Goal: Transaction & Acquisition: Purchase product/service

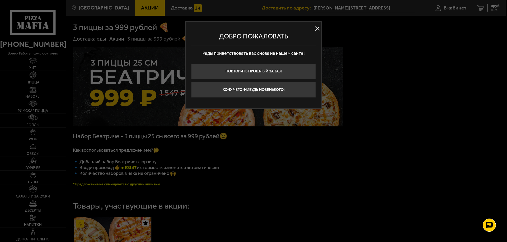
click at [317, 28] on button at bounding box center [317, 29] width 8 height 8
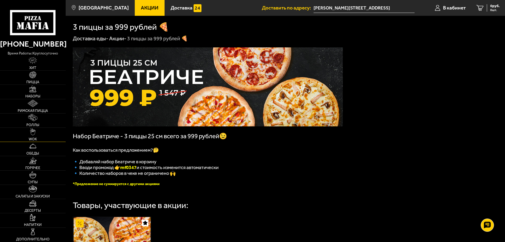
click at [37, 134] on link "WOK" at bounding box center [33, 135] width 66 height 14
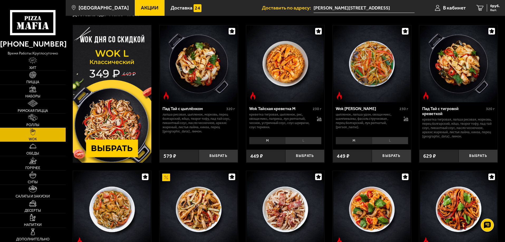
scroll to position [26, 0]
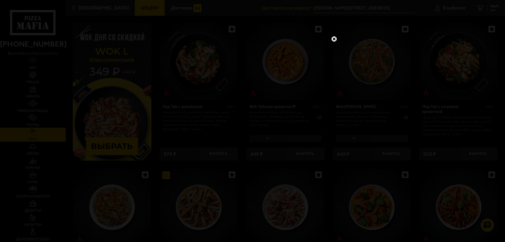
click at [335, 40] on link at bounding box center [334, 39] width 7 height 7
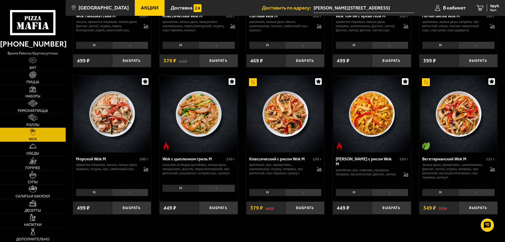
scroll to position [290, 0]
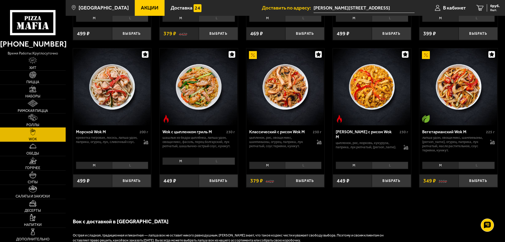
click at [35, 121] on img at bounding box center [32, 117] width 9 height 7
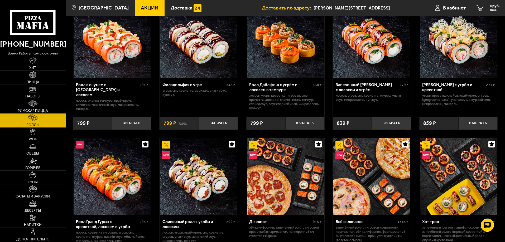
scroll to position [185, 0]
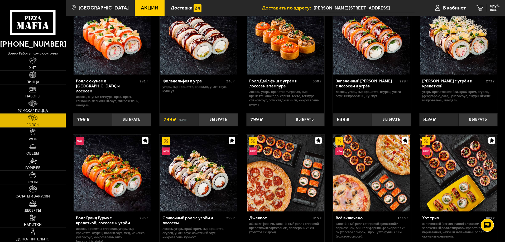
click at [40, 137] on link "WOK" at bounding box center [33, 135] width 66 height 14
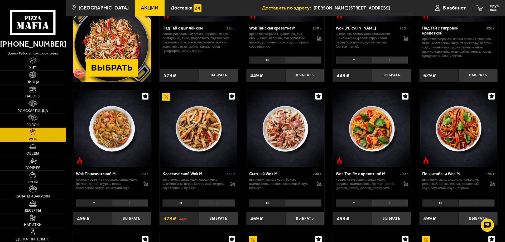
scroll to position [132, 0]
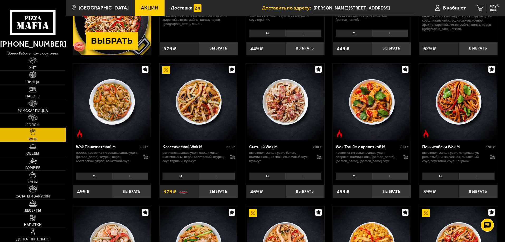
click at [391, 177] on li "L" at bounding box center [390, 176] width 36 height 7
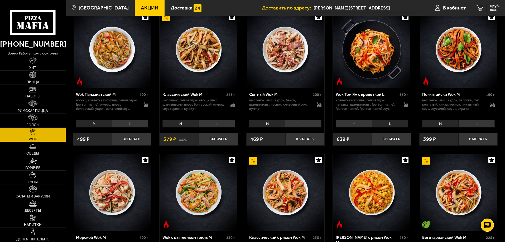
scroll to position [185, 0]
click at [391, 145] on button "Выбрать" at bounding box center [391, 139] width 39 height 13
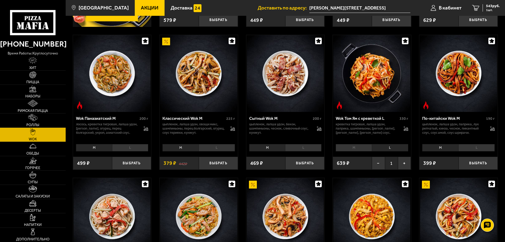
scroll to position [158, 0]
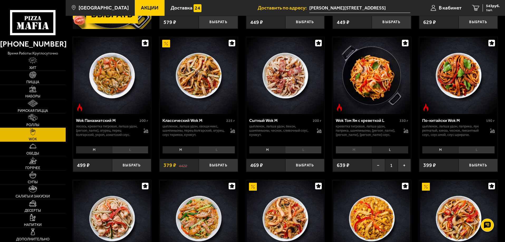
click at [124, 151] on li "L" at bounding box center [130, 149] width 36 height 7
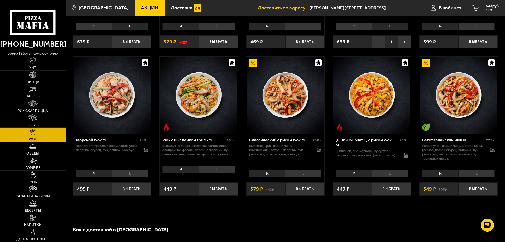
scroll to position [290, 0]
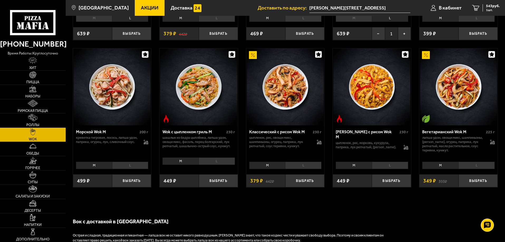
click at [106, 80] on img at bounding box center [112, 87] width 77 height 77
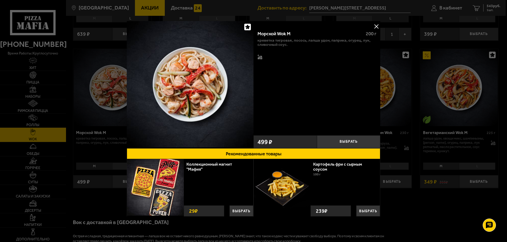
click at [438, 221] on div at bounding box center [253, 121] width 507 height 242
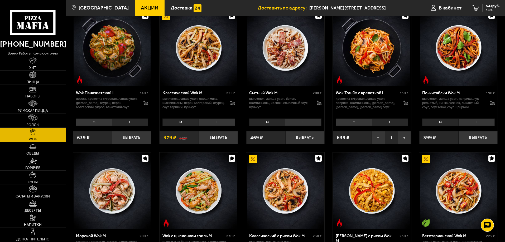
scroll to position [185, 0]
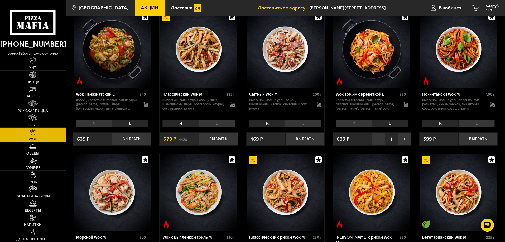
click at [128, 125] on li "L" at bounding box center [130, 123] width 36 height 7
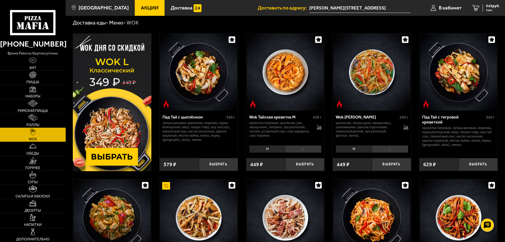
scroll to position [0, 0]
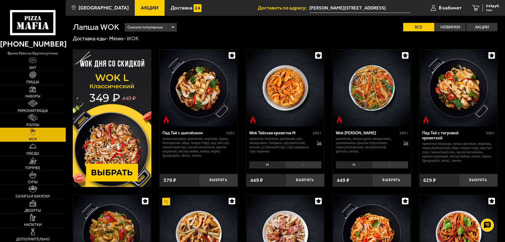
click at [120, 138] on img at bounding box center [112, 118] width 79 height 138
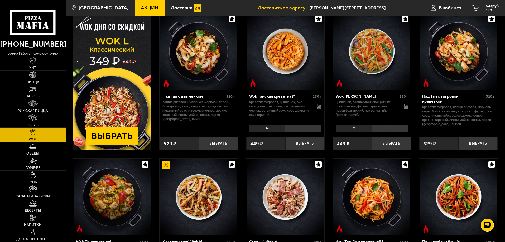
scroll to position [26, 0]
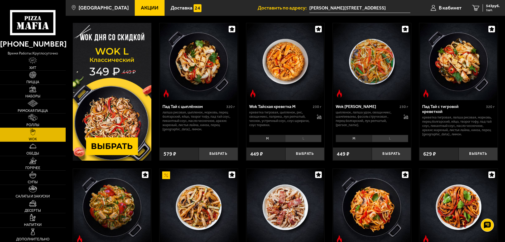
click at [298, 137] on li "L" at bounding box center [303, 138] width 36 height 7
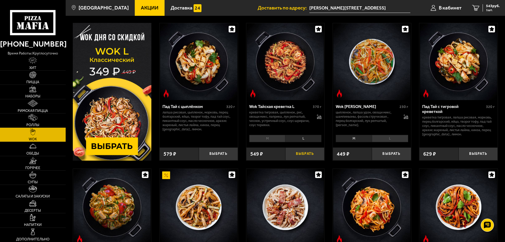
click at [305, 154] on button "Выбрать" at bounding box center [305, 154] width 39 height 13
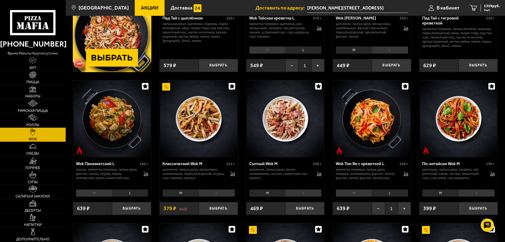
scroll to position [132, 0]
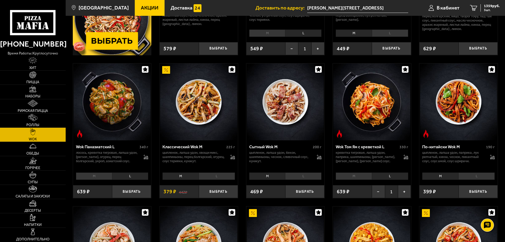
click at [133, 177] on li "L" at bounding box center [130, 176] width 36 height 7
click at [131, 190] on button "Выбрать" at bounding box center [131, 192] width 39 height 13
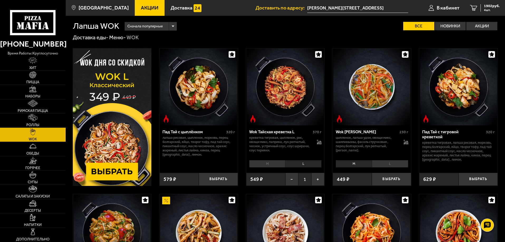
scroll to position [0, 0]
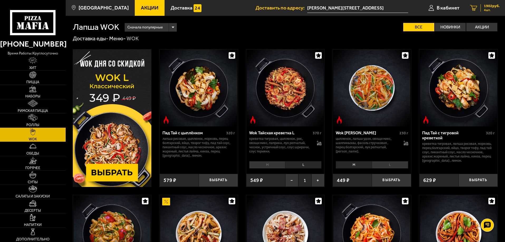
click at [499, 7] on span "1902 руб." at bounding box center [492, 6] width 16 height 4
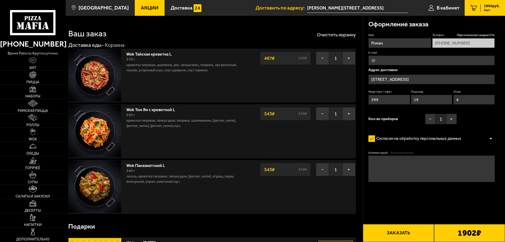
type input "[PERSON_NAME][STREET_ADDRESS]"
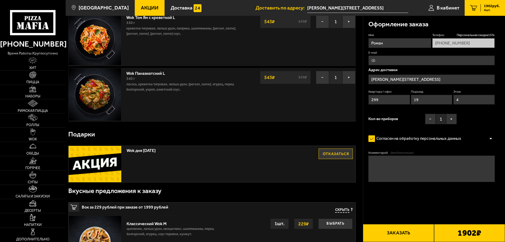
scroll to position [106, 0]
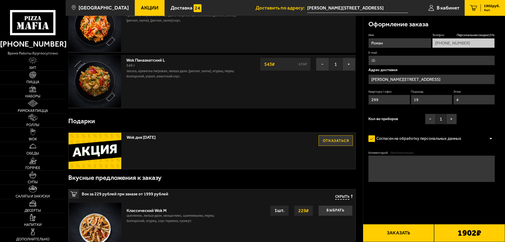
click at [326, 143] on button "Отказаться" at bounding box center [336, 141] width 34 height 11
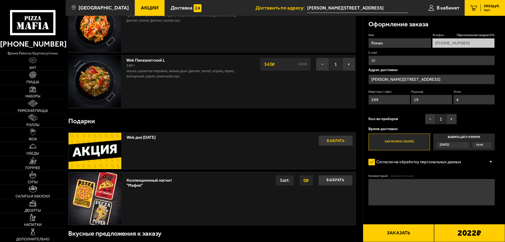
click at [331, 143] on button "Выбрать" at bounding box center [336, 141] width 34 height 11
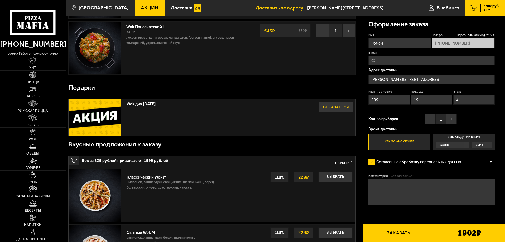
scroll to position [158, 0]
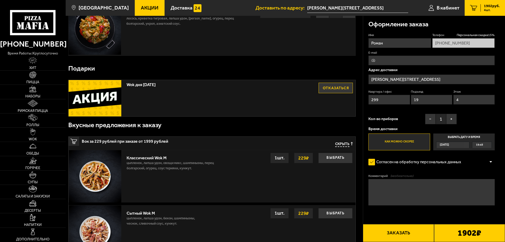
click at [334, 91] on button "Отказаться" at bounding box center [336, 88] width 34 height 11
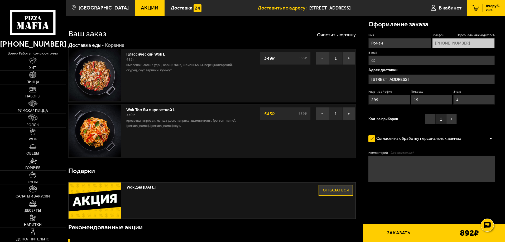
click at [101, 75] on img at bounding box center [95, 75] width 53 height 53
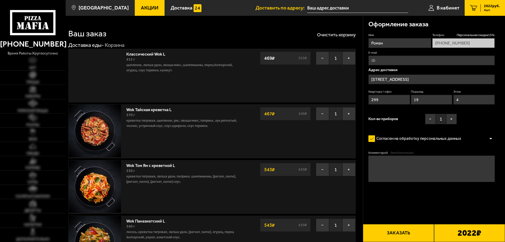
scroll to position [158, 0]
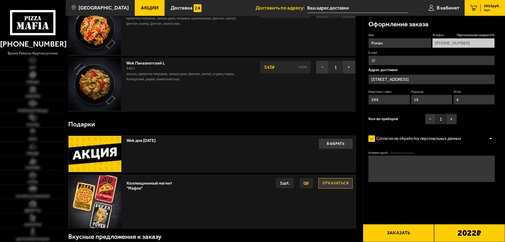
type input "[PERSON_NAME][STREET_ADDRESS]"
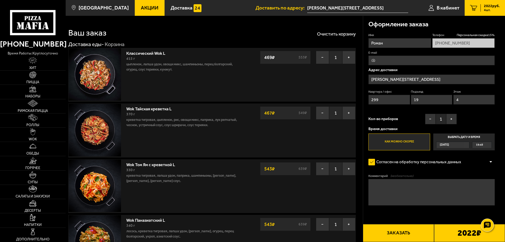
scroll to position [0, 0]
click at [321, 61] on button "−" at bounding box center [322, 58] width 13 height 13
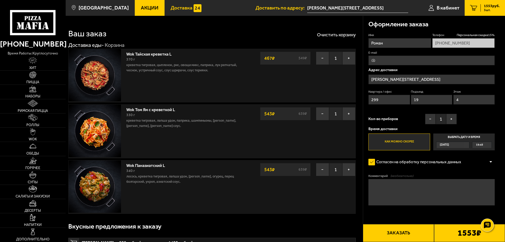
click at [174, 14] on link "Доставка" at bounding box center [186, 8] width 43 height 16
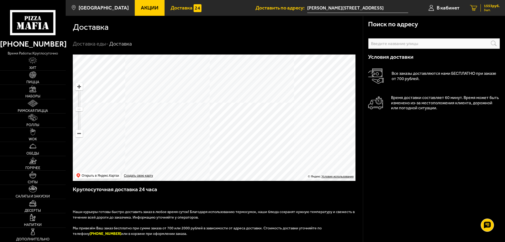
click at [492, 9] on span "3 шт." at bounding box center [492, 9] width 16 height 3
